Goal: Task Accomplishment & Management: Manage account settings

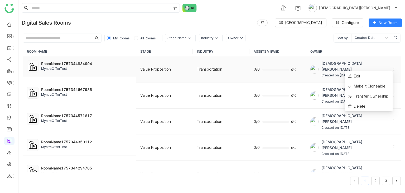
click at [391, 66] on icon at bounding box center [393, 68] width 5 height 5
click at [391, 67] on icon at bounding box center [393, 68] width 5 height 5
click at [361, 104] on span "Delete" at bounding box center [356, 106] width 17 height 6
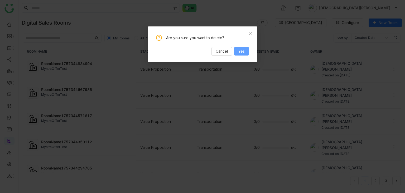
click at [244, 51] on span "Yes" at bounding box center [241, 51] width 6 height 6
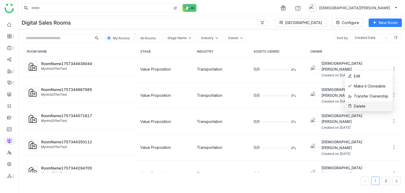
click at [358, 106] on span "Delete" at bounding box center [356, 106] width 17 height 6
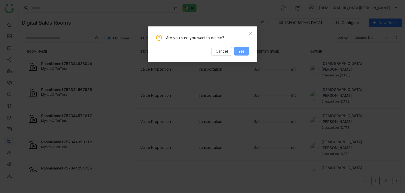
click at [239, 48] on button "Yes" at bounding box center [241, 51] width 15 height 8
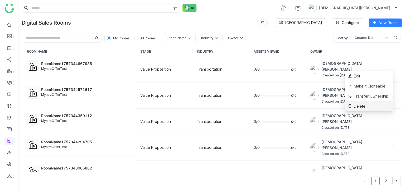
click at [362, 104] on span "Delete" at bounding box center [356, 106] width 17 height 6
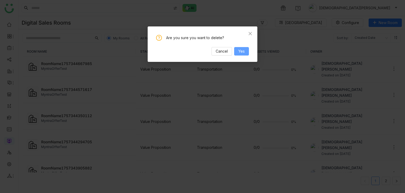
click at [237, 50] on button "Yes" at bounding box center [241, 51] width 15 height 8
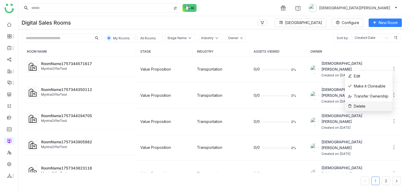
click at [360, 106] on span "Delete" at bounding box center [356, 106] width 17 height 6
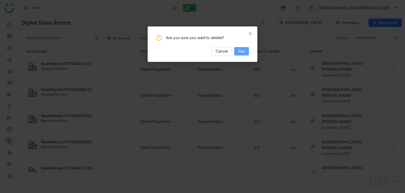
click at [239, 49] on span "Yes" at bounding box center [241, 51] width 6 height 6
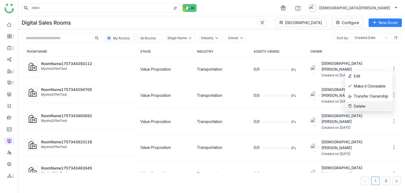
click at [367, 103] on li "Delete" at bounding box center [369, 106] width 48 height 10
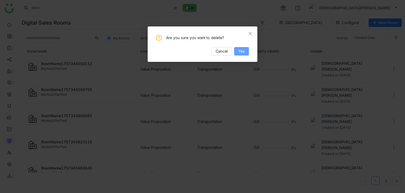
click at [242, 49] on span "Yes" at bounding box center [241, 51] width 6 height 6
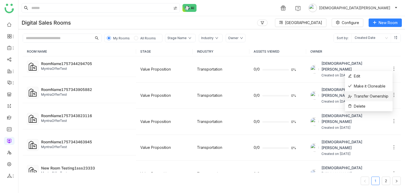
click at [365, 100] on li "Transfer Ownership" at bounding box center [369, 96] width 48 height 10
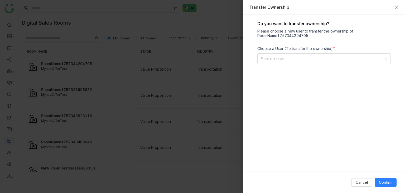
click at [398, 7] on icon "Close" at bounding box center [397, 7] width 4 height 4
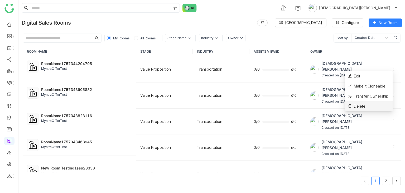
click at [364, 105] on span "Delete" at bounding box center [356, 106] width 17 height 6
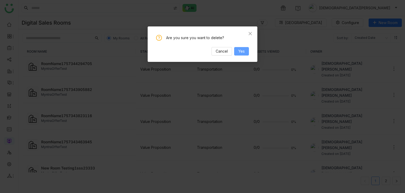
click at [238, 48] on span "Yes" at bounding box center [241, 51] width 6 height 6
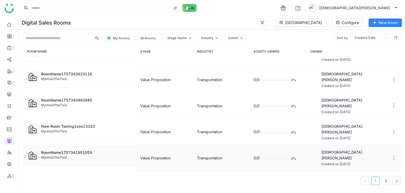
scroll to position [27, 0]
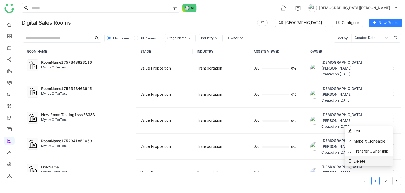
click at [359, 158] on span "Delete" at bounding box center [356, 161] width 17 height 6
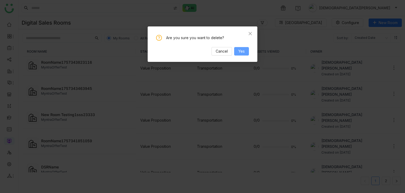
click at [243, 51] on span "Yes" at bounding box center [241, 51] width 6 height 6
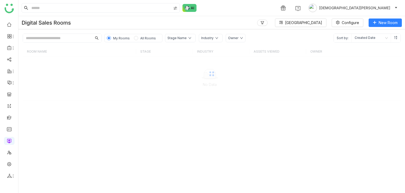
scroll to position [0, 0]
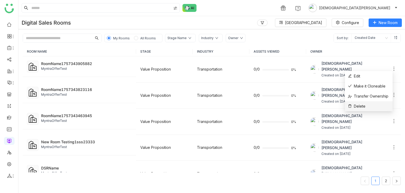
click at [364, 103] on li "Delete" at bounding box center [369, 106] width 48 height 10
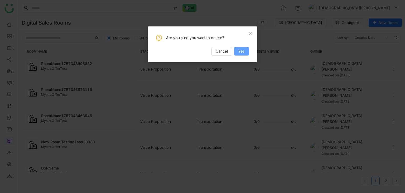
click at [245, 54] on button "Yes" at bounding box center [241, 51] width 15 height 8
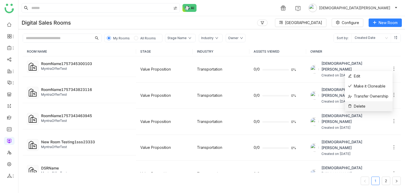
click at [360, 105] on span "Delete" at bounding box center [356, 106] width 17 height 6
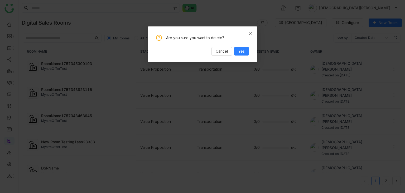
click at [250, 33] on icon "Close" at bounding box center [250, 33] width 3 height 3
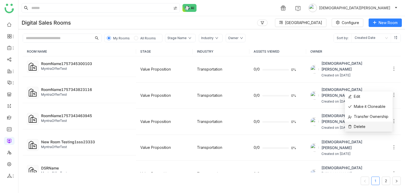
click at [359, 123] on li "Delete" at bounding box center [369, 126] width 48 height 10
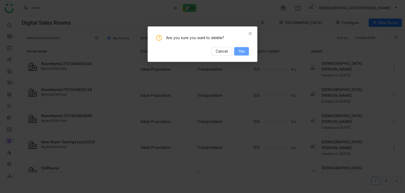
click at [247, 53] on button "Yes" at bounding box center [241, 51] width 15 height 8
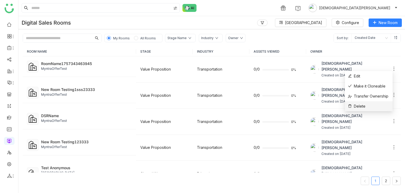
click at [368, 106] on li "Delete" at bounding box center [369, 106] width 48 height 10
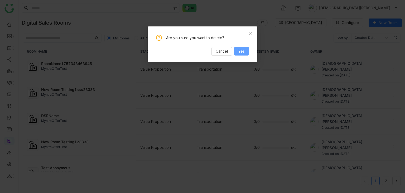
click at [242, 49] on span "Yes" at bounding box center [241, 51] width 6 height 6
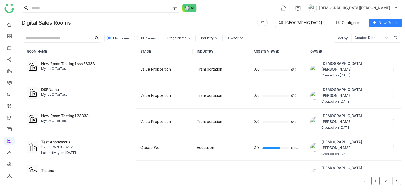
click at [145, 36] on span "All Rooms" at bounding box center [148, 38] width 16 height 4
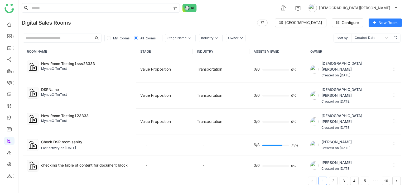
click at [119, 38] on span "My Rooms" at bounding box center [121, 38] width 17 height 4
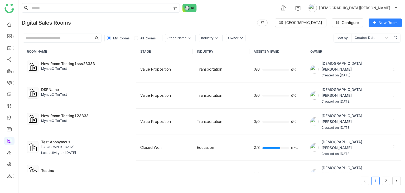
click at [74, 40] on input "text" at bounding box center [57, 38] width 69 height 8
type input "*"
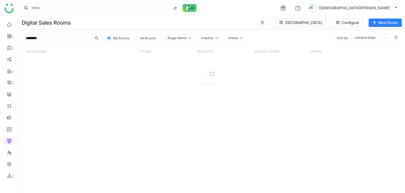
type input "********"
